Goal: Contribute content: Contribute content

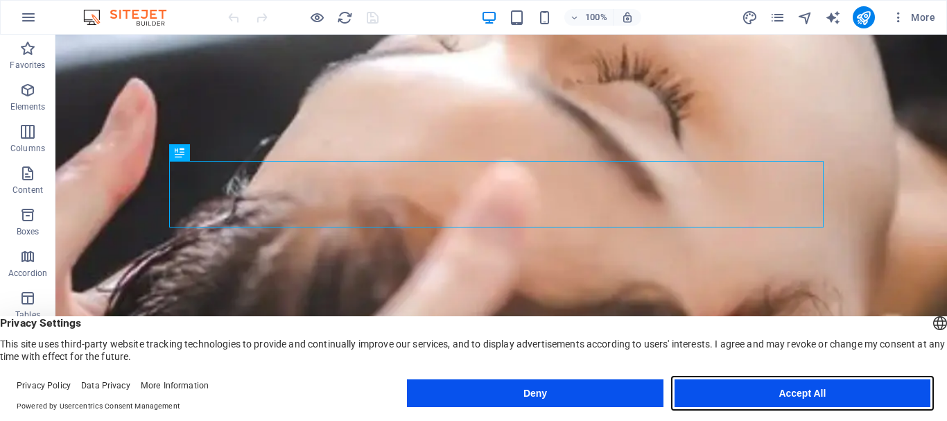
click at [758, 396] on button "Accept All" at bounding box center [802, 393] width 256 height 28
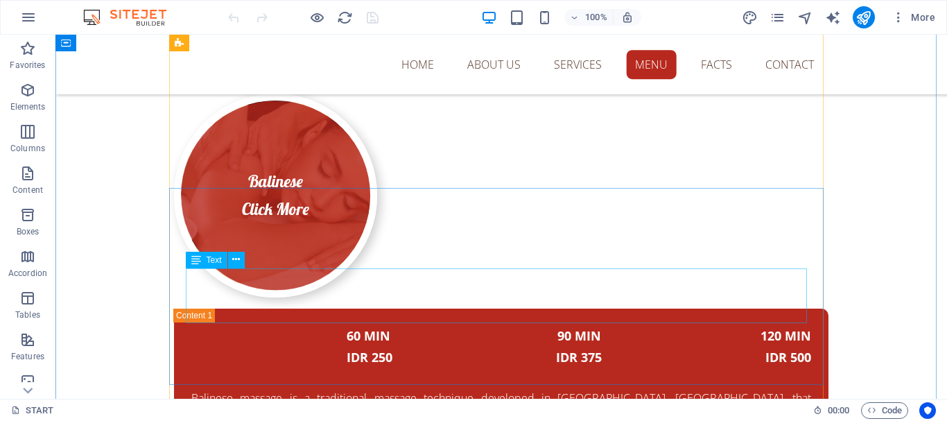
scroll to position [3524, 0]
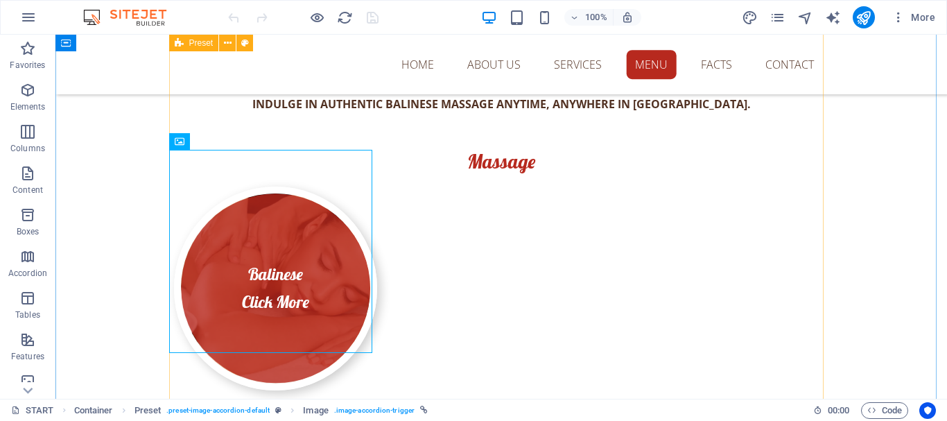
scroll to position [3663, 0]
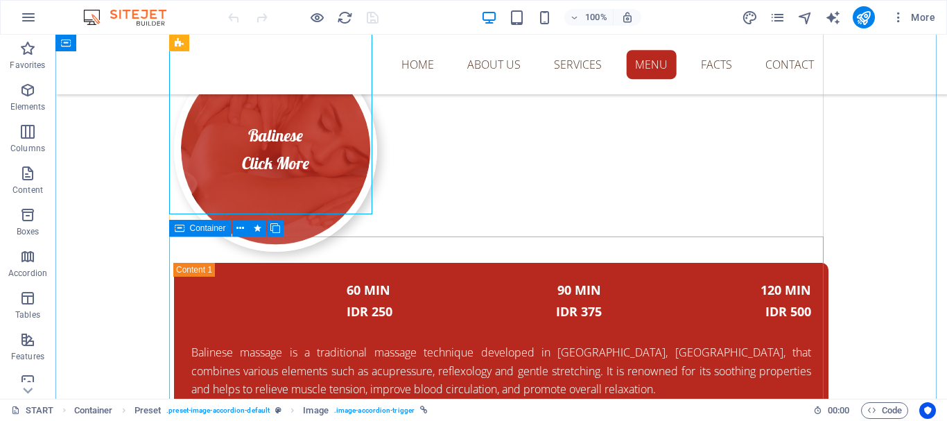
click at [183, 229] on icon at bounding box center [180, 228] width 10 height 17
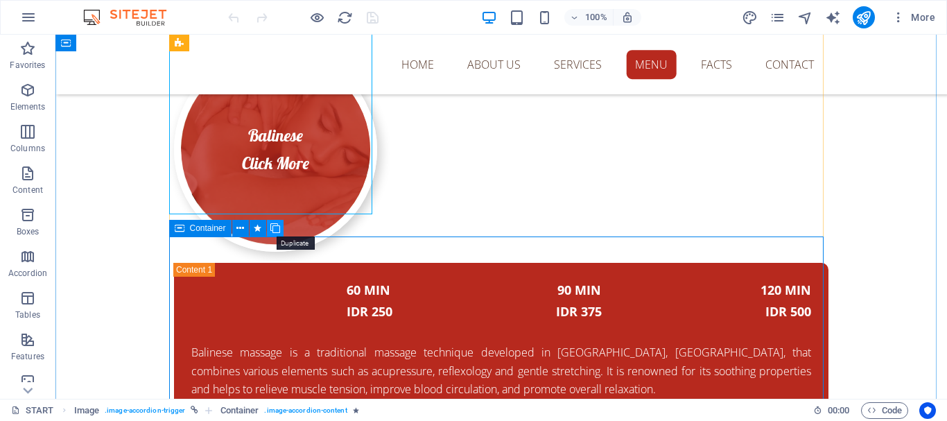
click at [276, 228] on icon at bounding box center [275, 228] width 10 height 15
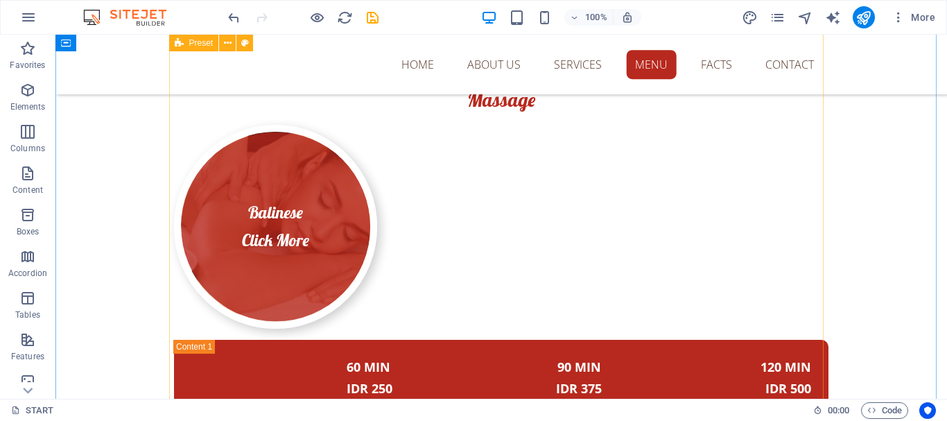
scroll to position [3584, 0]
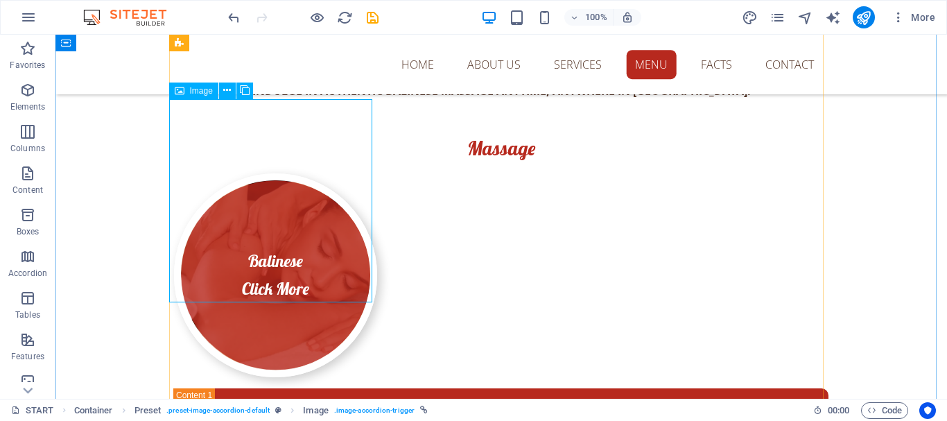
scroll to position [3515, 0]
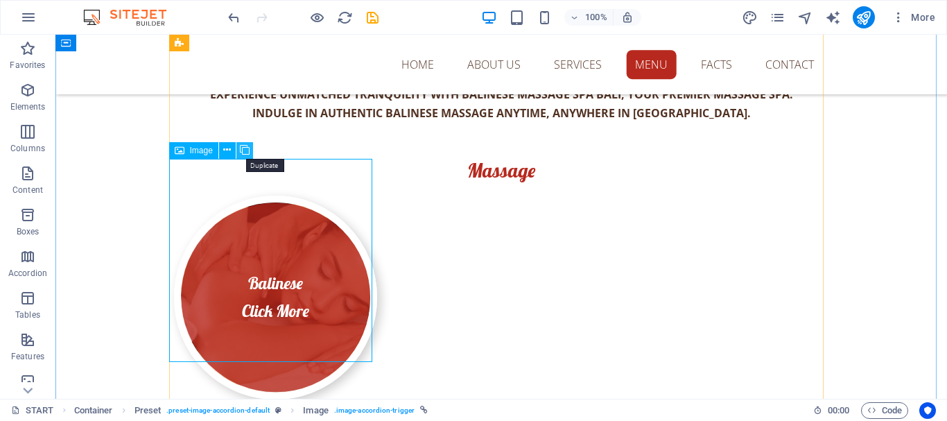
click at [244, 150] on icon at bounding box center [245, 150] width 10 height 15
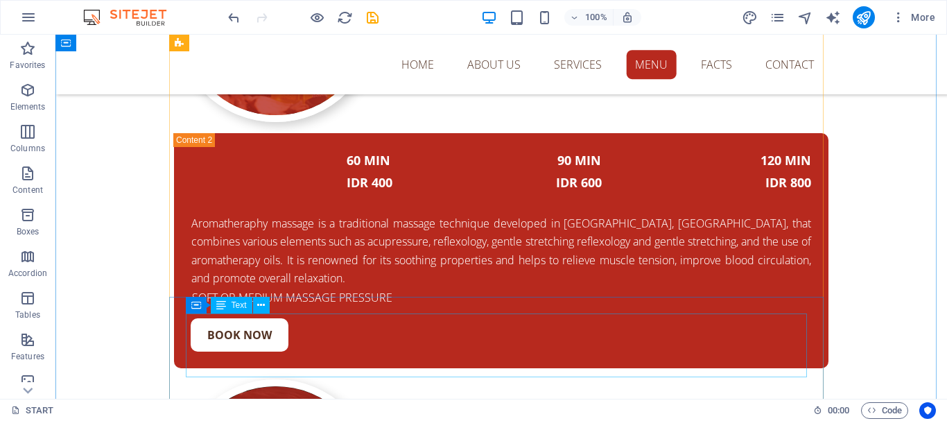
scroll to position [4347, 0]
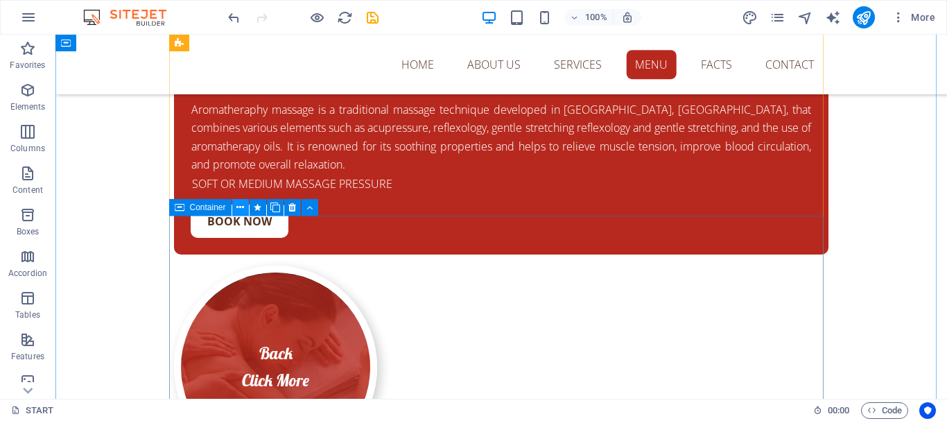
click at [236, 206] on icon at bounding box center [240, 207] width 8 height 15
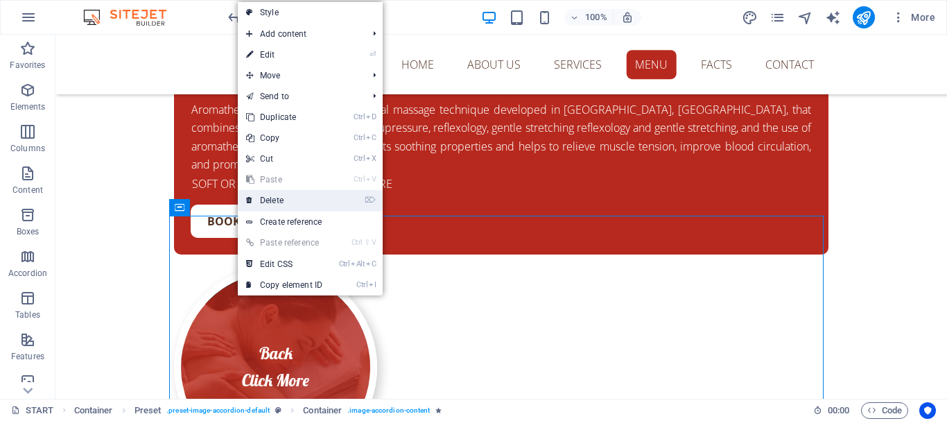
click at [259, 201] on link "⌦ Delete" at bounding box center [284, 200] width 93 height 21
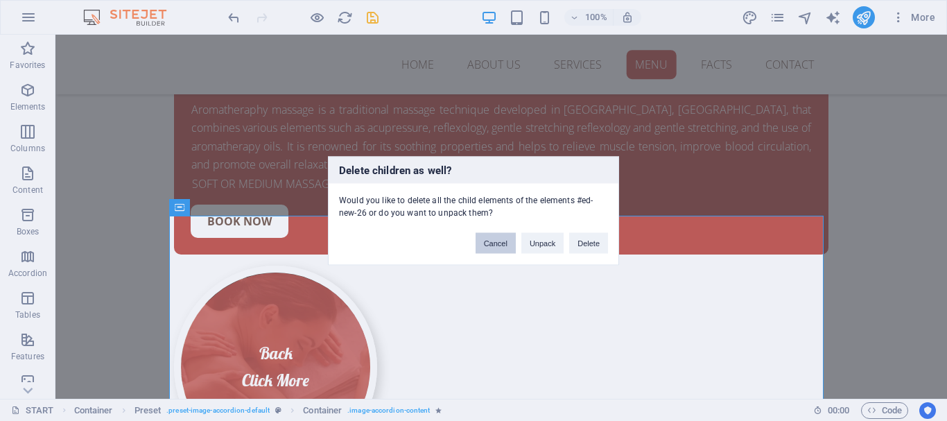
click at [501, 245] on button "Cancel" at bounding box center [496, 242] width 40 height 21
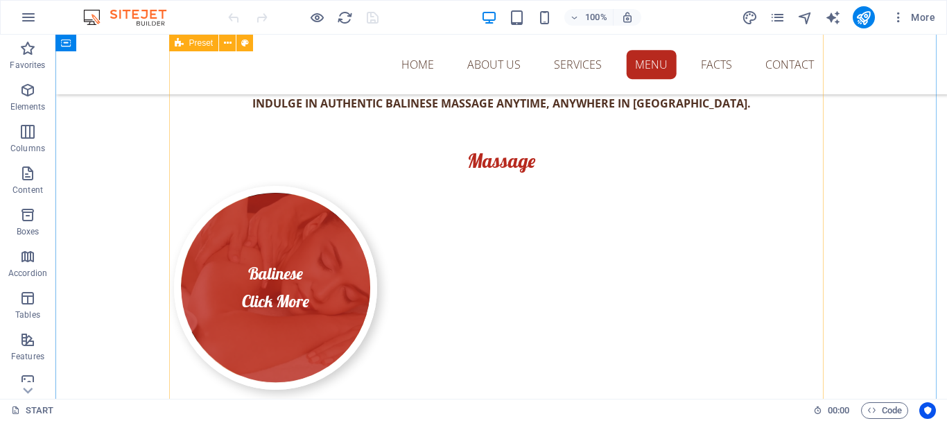
scroll to position [3524, 0]
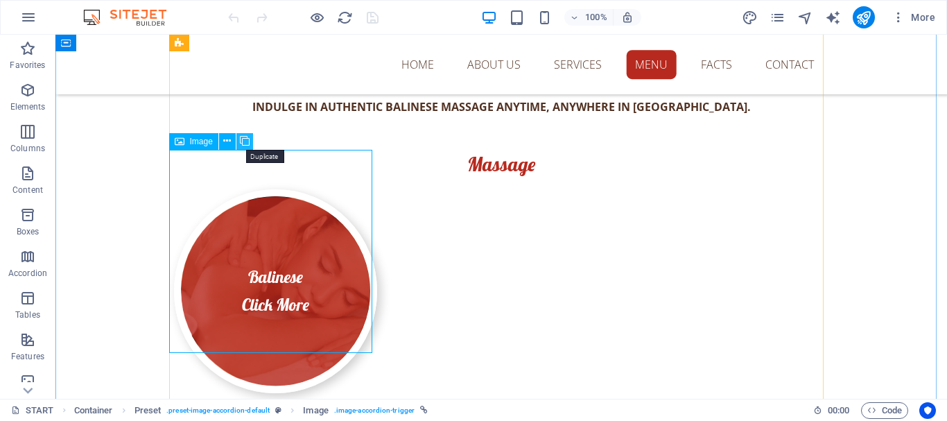
click at [247, 141] on icon at bounding box center [245, 141] width 10 height 15
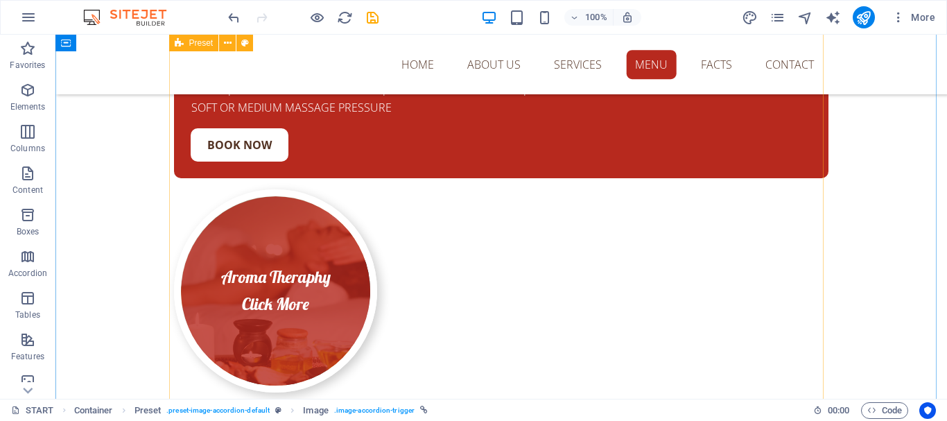
scroll to position [4009, 0]
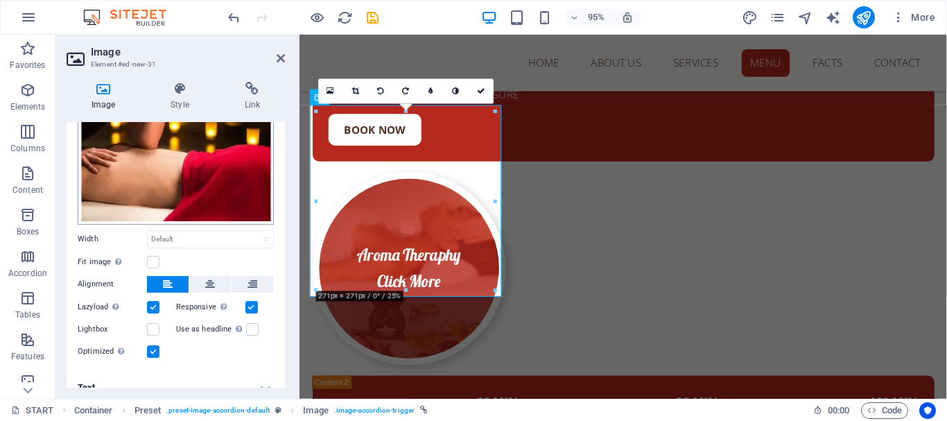
scroll to position [143, 0]
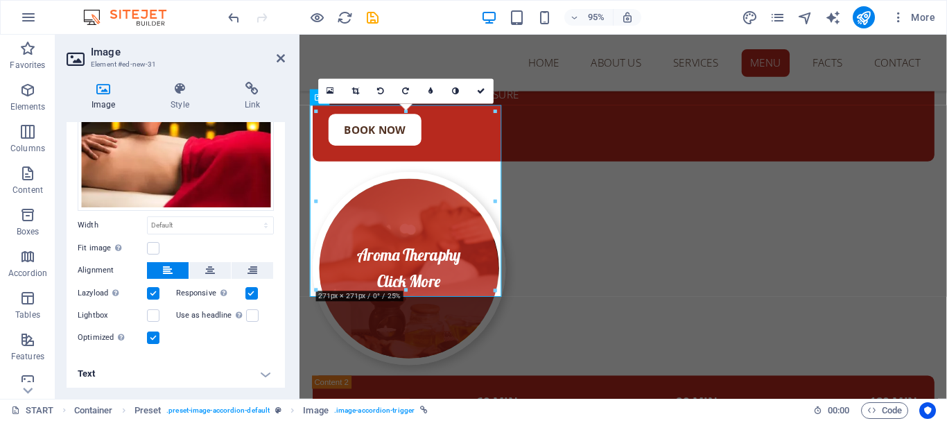
click at [257, 370] on h4 "Text" at bounding box center [176, 373] width 218 height 33
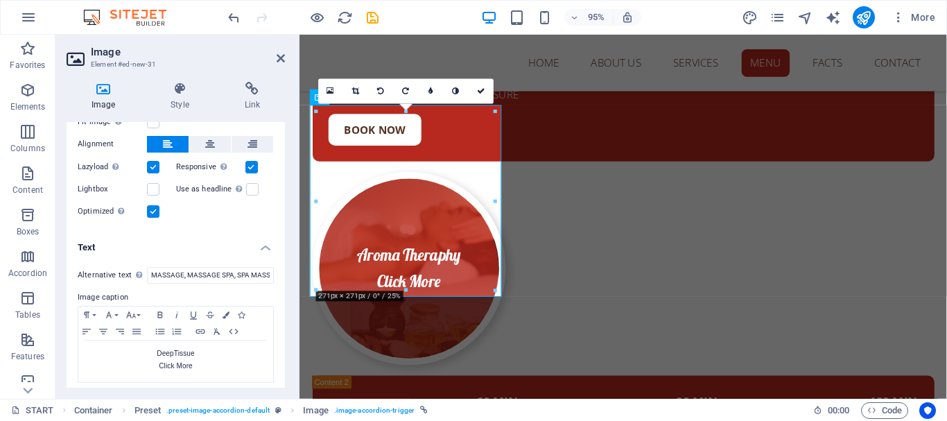
scroll to position [274, 0]
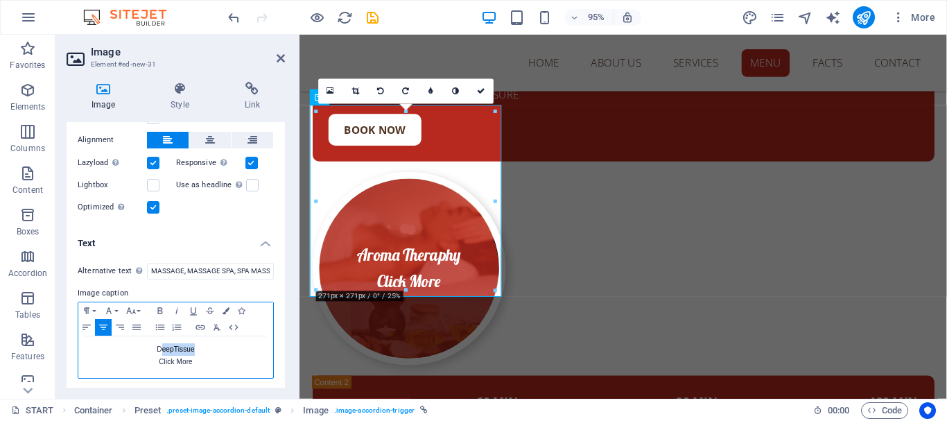
drag, startPoint x: 162, startPoint y: 344, endPoint x: 195, endPoint y: 357, distance: 36.4
click at [193, 346] on p "DeepTissue" at bounding box center [175, 349] width 181 height 12
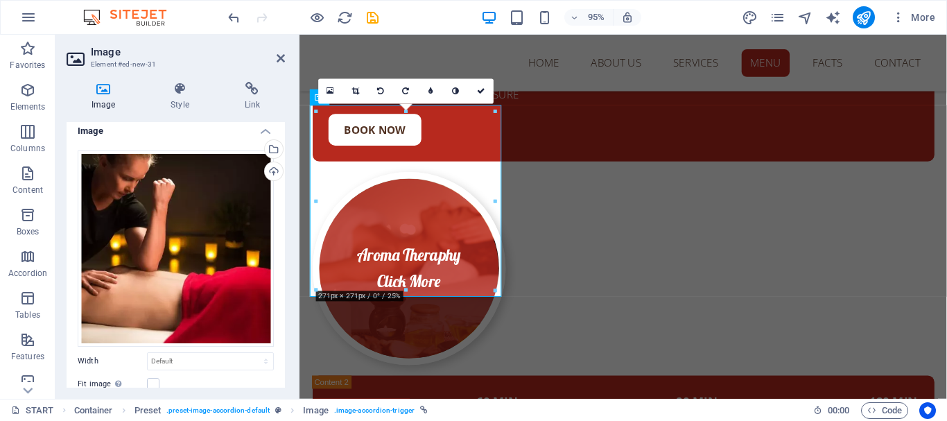
scroll to position [0, 0]
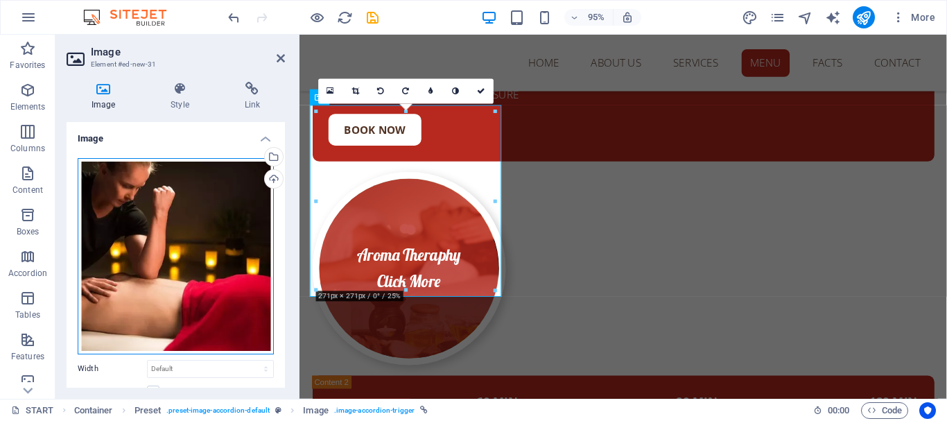
click at [193, 234] on div "Drag files here, click to choose files or select files from Files or our free s…" at bounding box center [176, 256] width 196 height 196
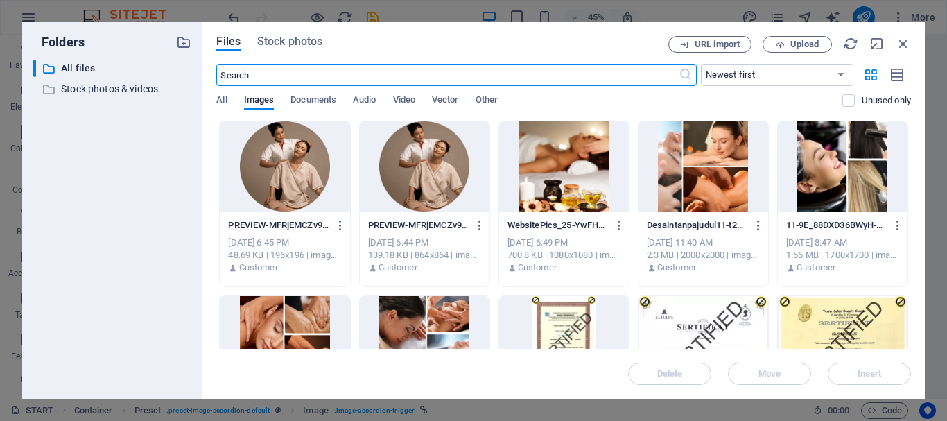
scroll to position [4237, 0]
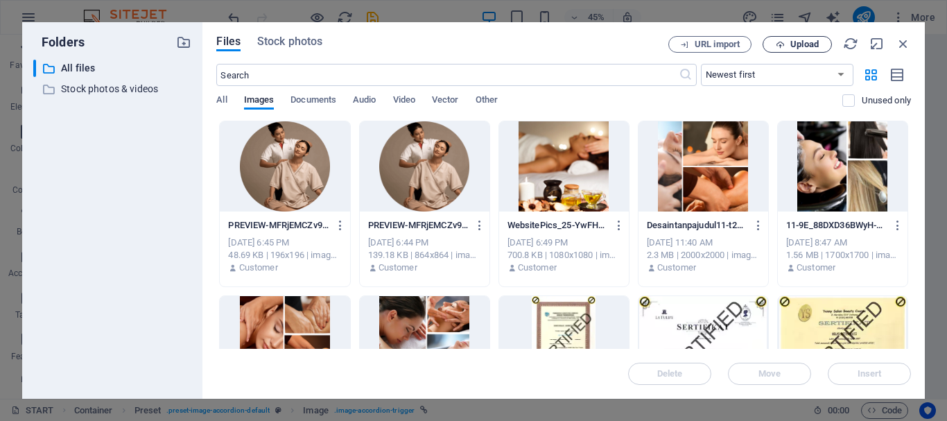
click at [790, 44] on span "Upload" at bounding box center [804, 44] width 28 height 8
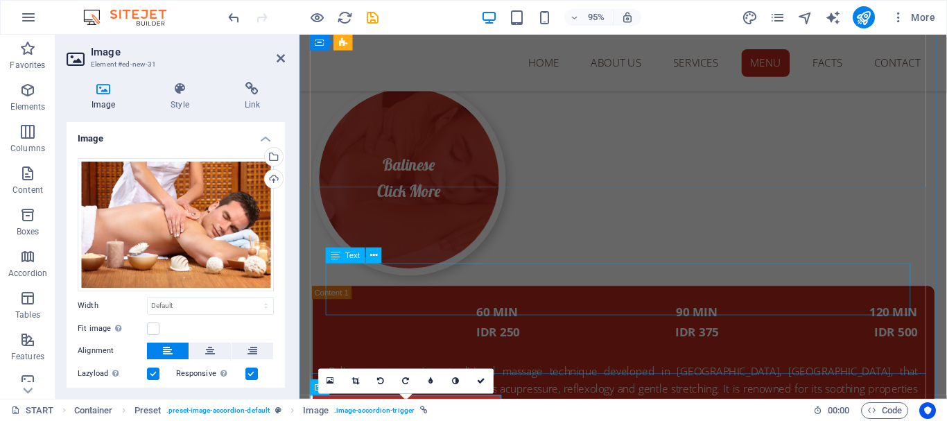
scroll to position [3794, 0]
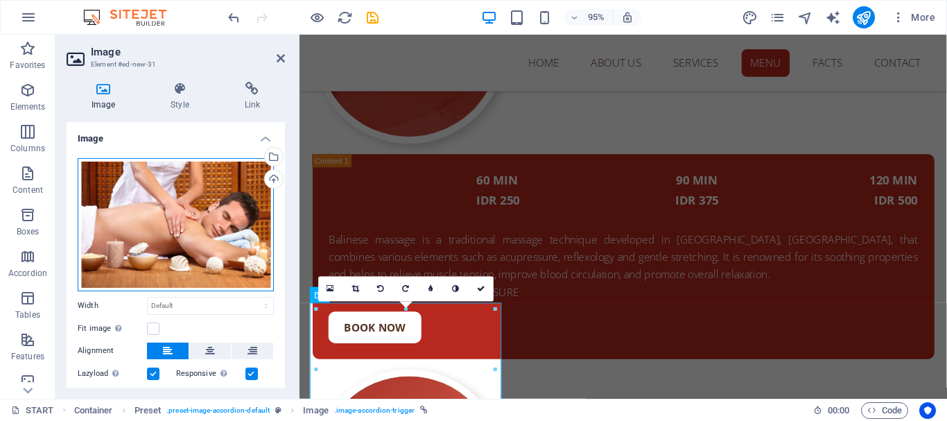
click at [242, 226] on div "Drag files here, click to choose files or select files from Files or our free s…" at bounding box center [176, 224] width 196 height 133
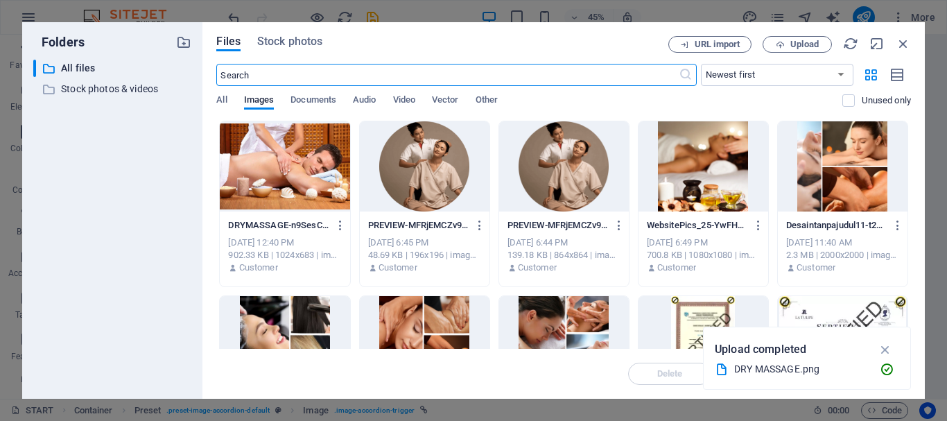
scroll to position [4029, 0]
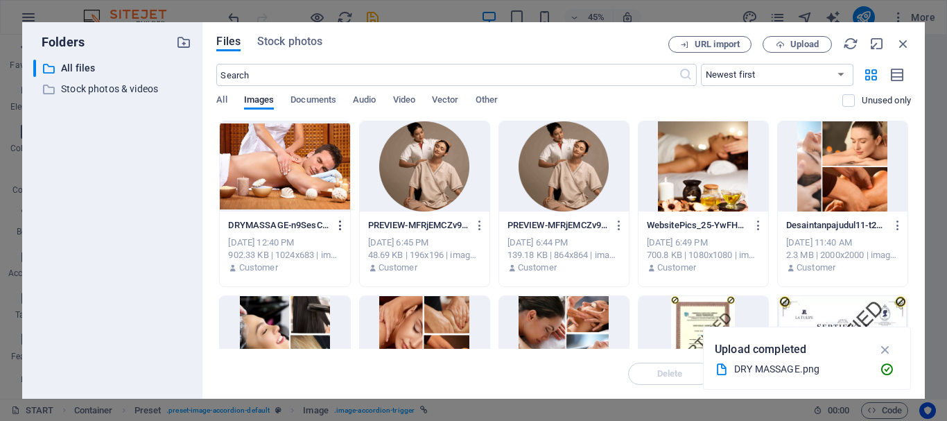
click at [339, 228] on icon "button" at bounding box center [340, 225] width 13 height 12
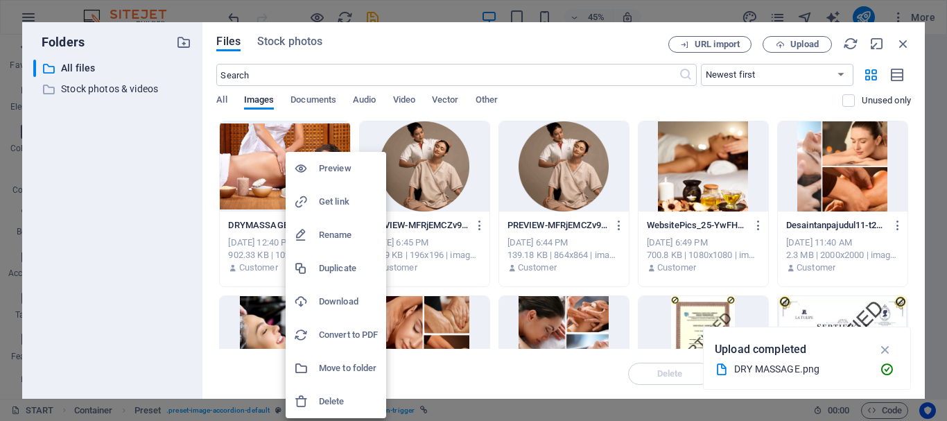
click at [329, 403] on h6 "Delete" at bounding box center [348, 401] width 59 height 17
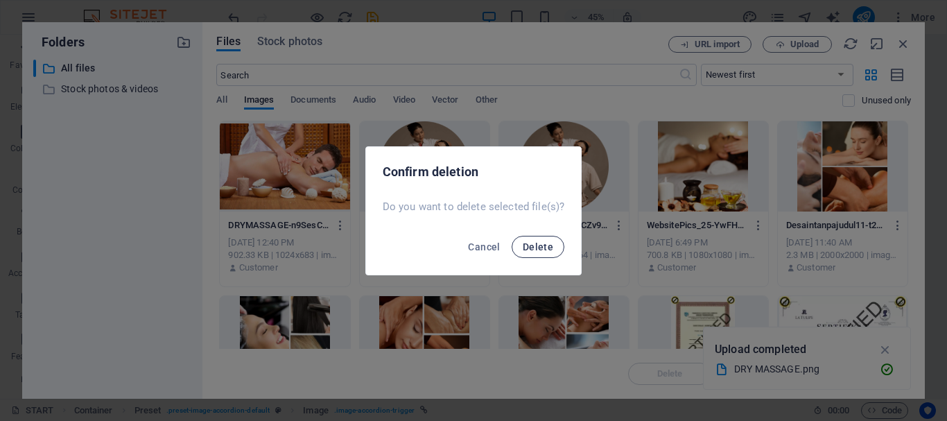
click at [538, 245] on span "Delete" at bounding box center [538, 246] width 30 height 11
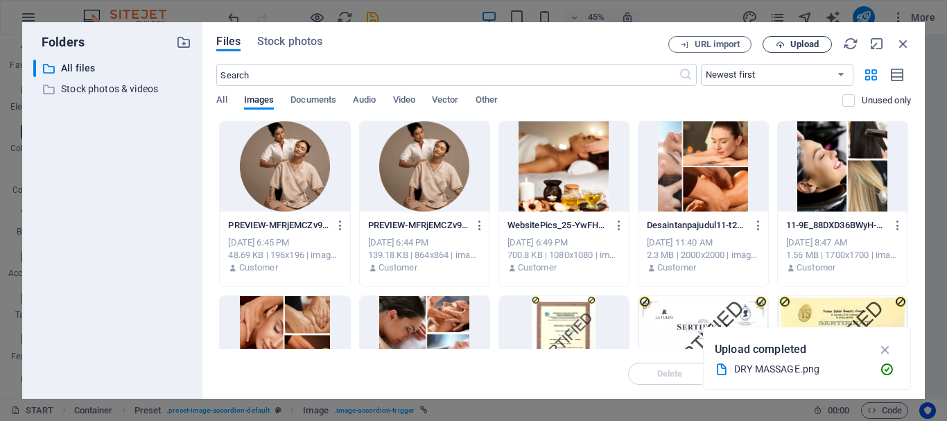
click at [798, 42] on span "Upload" at bounding box center [804, 44] width 28 height 8
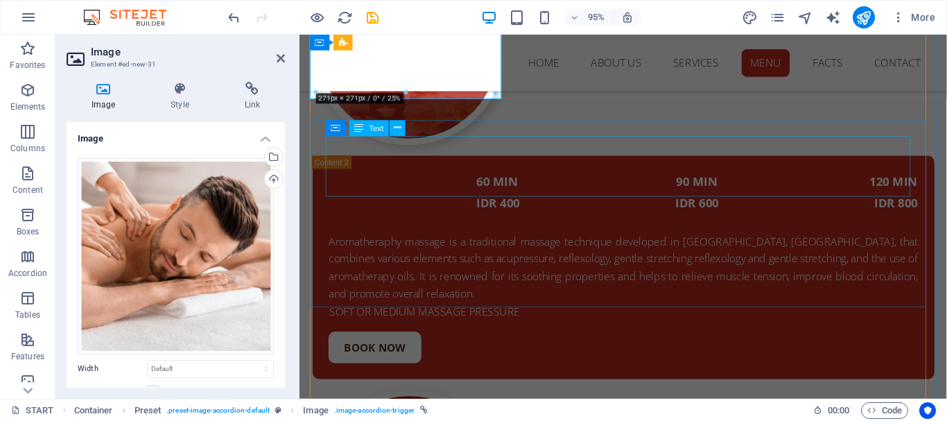
scroll to position [4210, 0]
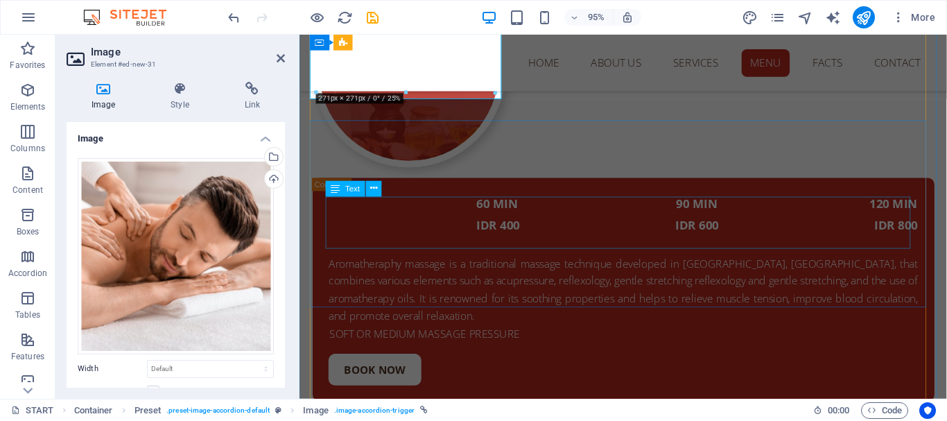
drag, startPoint x: 459, startPoint y: 227, endPoint x: 694, endPoint y: 216, distance: 235.2
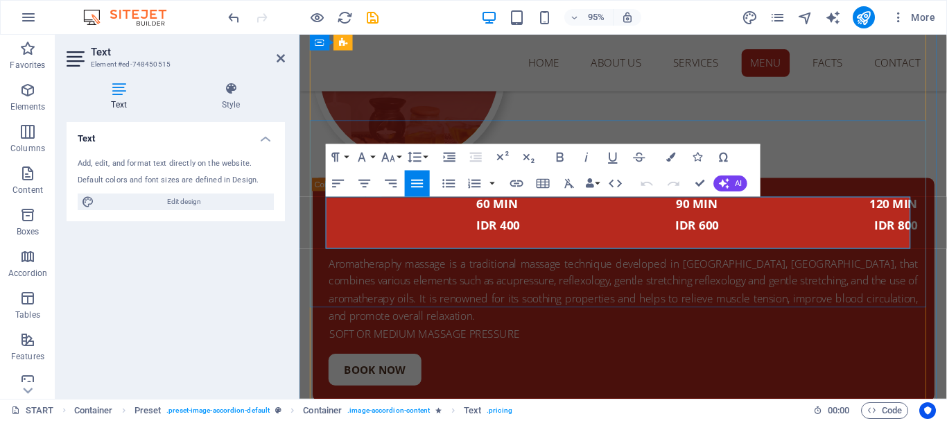
drag, startPoint x: 708, startPoint y: 234, endPoint x: 326, endPoint y: 218, distance: 382.3
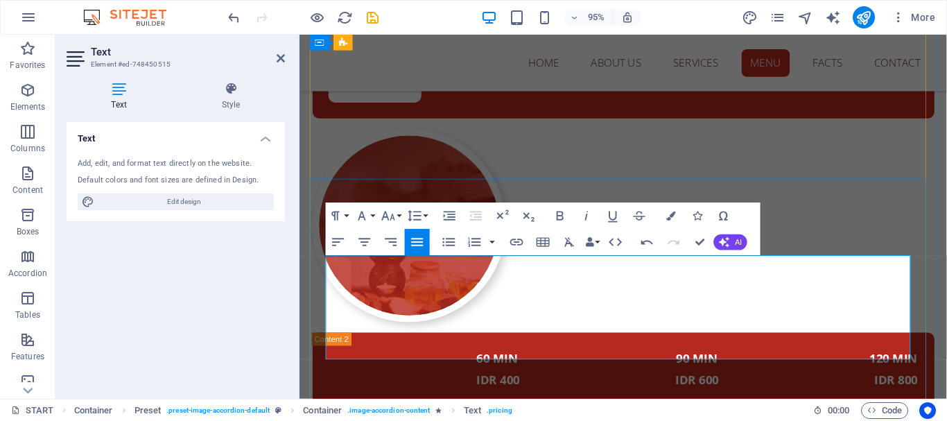
scroll to position [4279, 0]
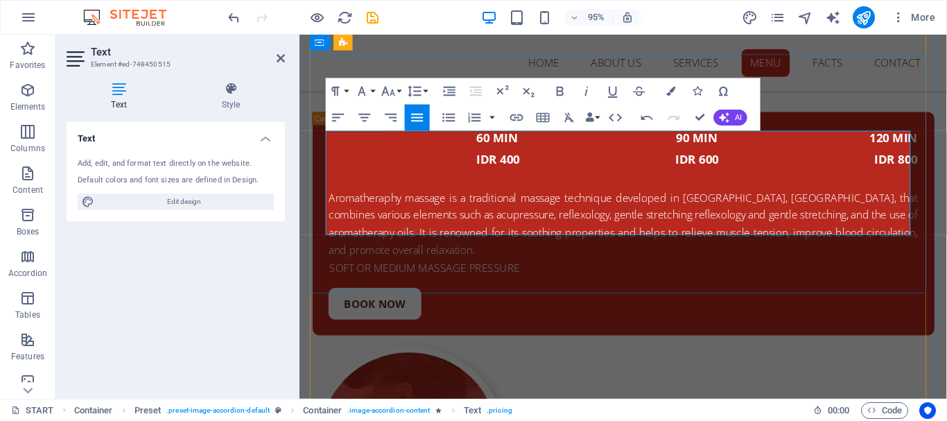
drag, startPoint x: 354, startPoint y: 233, endPoint x: 394, endPoint y: 347, distance: 121.2
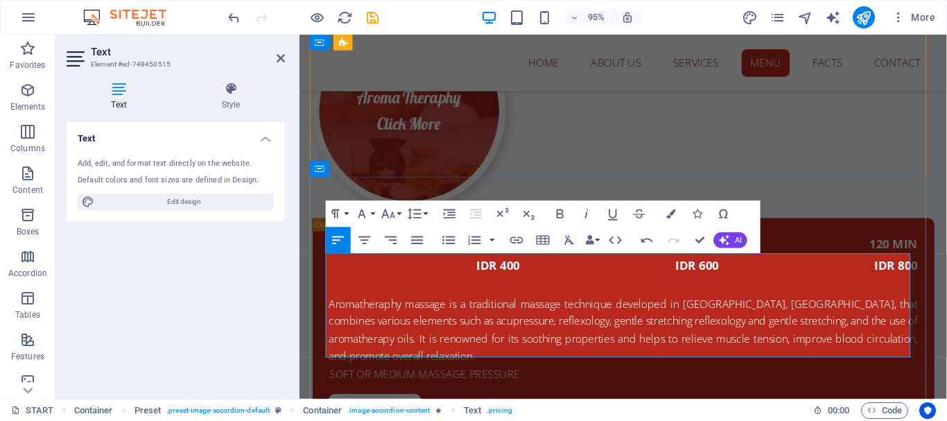
scroll to position [4140, 0]
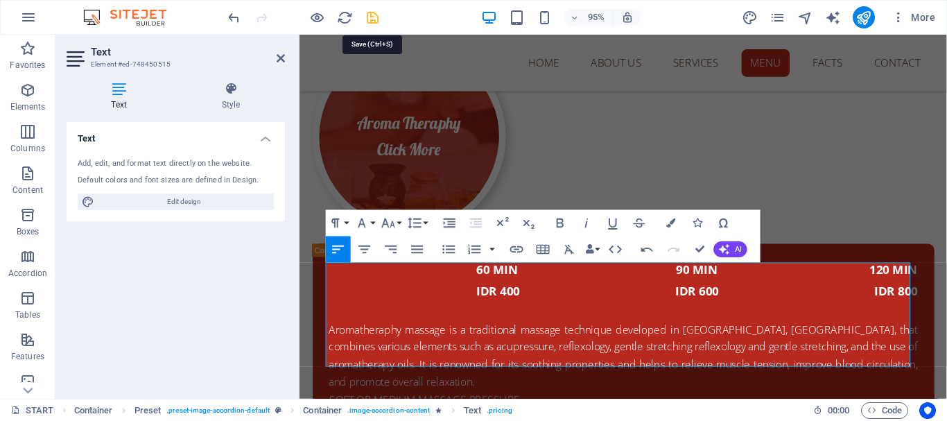
click at [372, 21] on icon "save" at bounding box center [373, 18] width 16 height 16
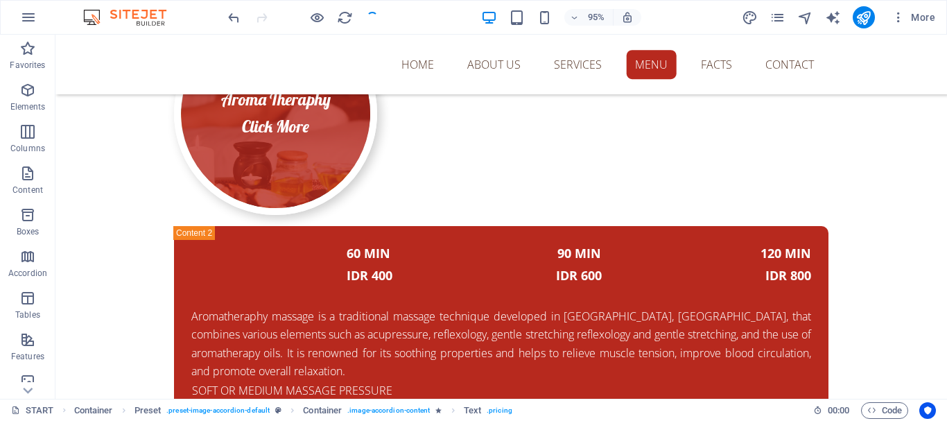
checkbox input "false"
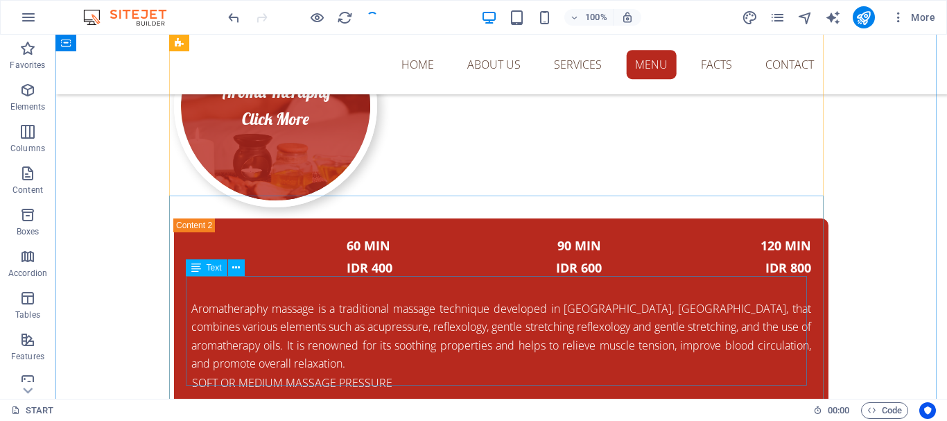
drag, startPoint x: 433, startPoint y: 285, endPoint x: 439, endPoint y: 301, distance: 17.1
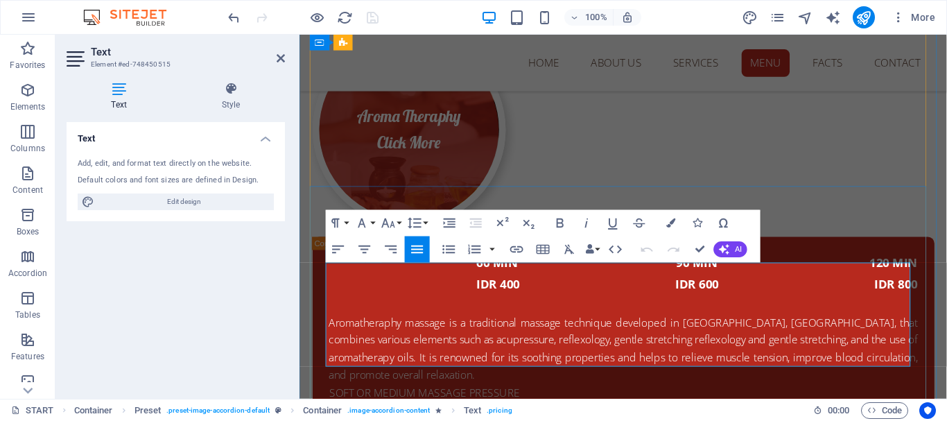
scroll to position [4140, 0]
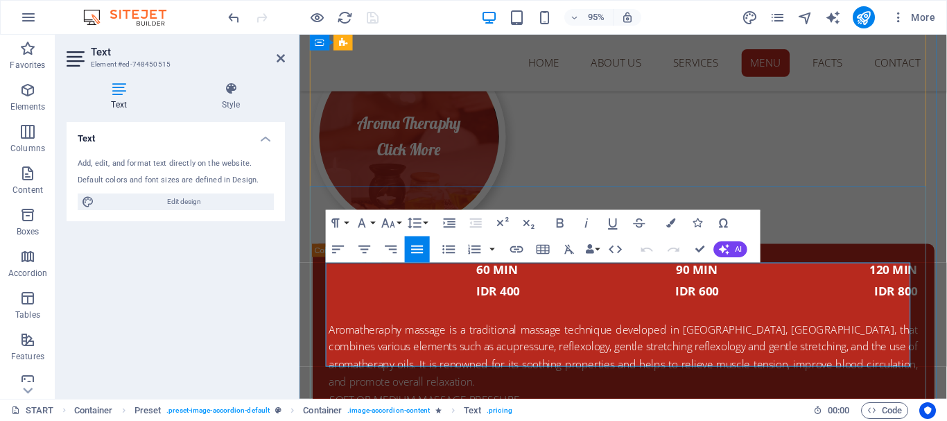
drag, startPoint x: 328, startPoint y: 285, endPoint x: 564, endPoint y: 362, distance: 247.9
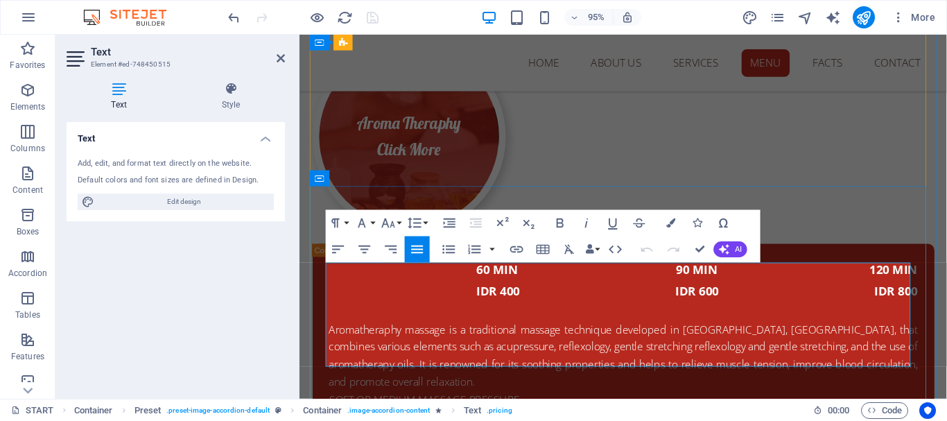
drag, startPoint x: 664, startPoint y: 286, endPoint x: 411, endPoint y: 285, distance: 253.0
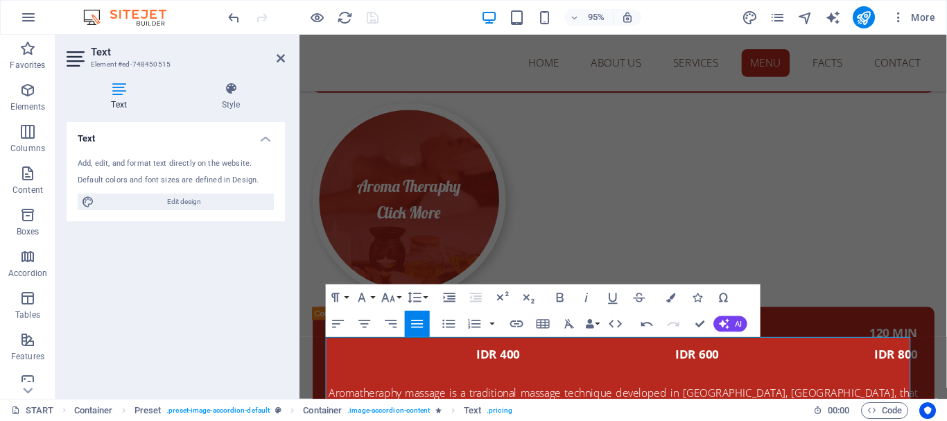
scroll to position [4062, 0]
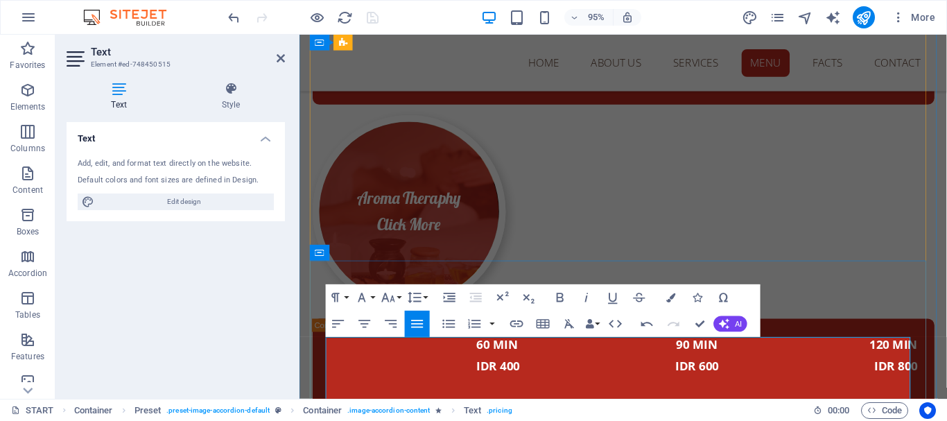
click at [387, 13] on div "95% More" at bounding box center [582, 17] width 715 height 22
click at [864, 19] on icon "publish" at bounding box center [863, 18] width 16 height 16
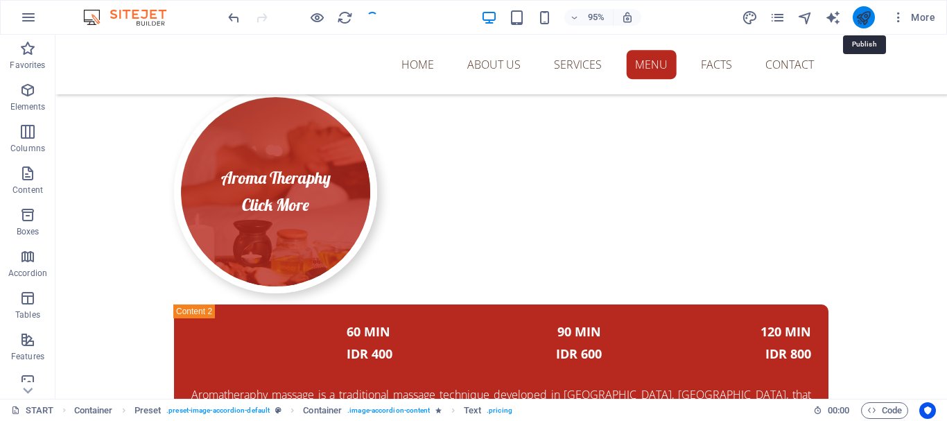
checkbox input "false"
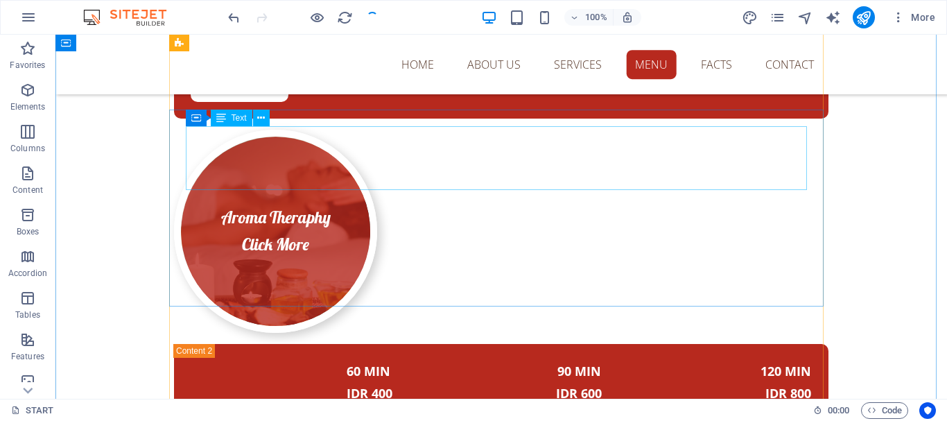
scroll to position [3723, 0]
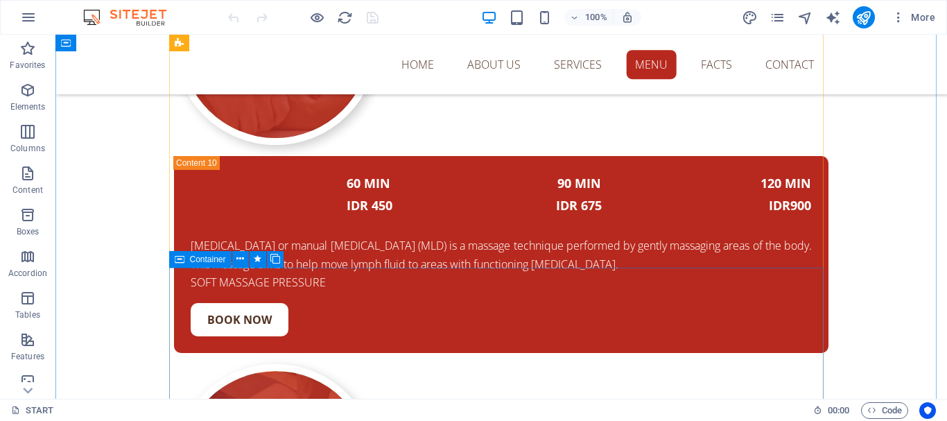
scroll to position [7752, 0]
